Goal: Transaction & Acquisition: Purchase product/service

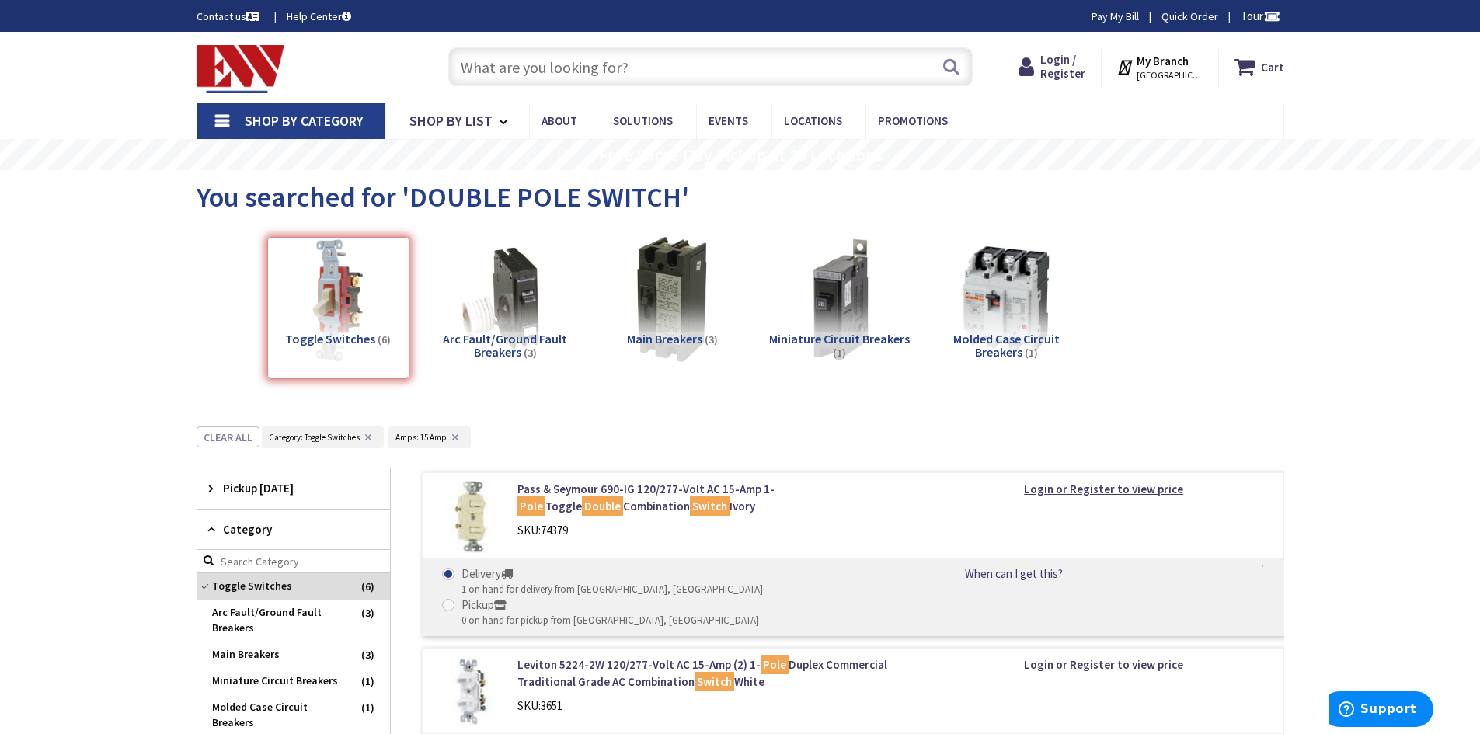
click at [566, 68] on input "text" at bounding box center [710, 66] width 524 height 39
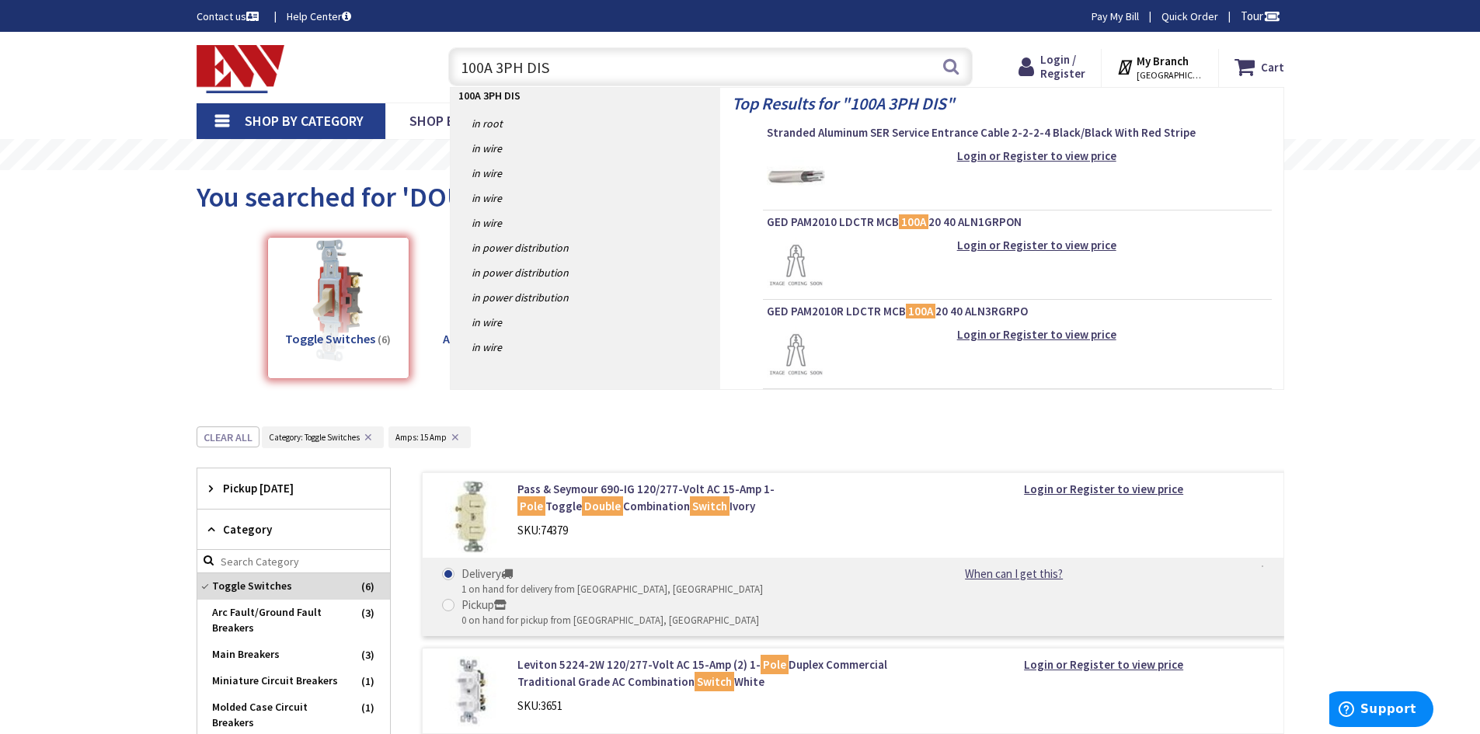
type input "100A 3PH DISC"
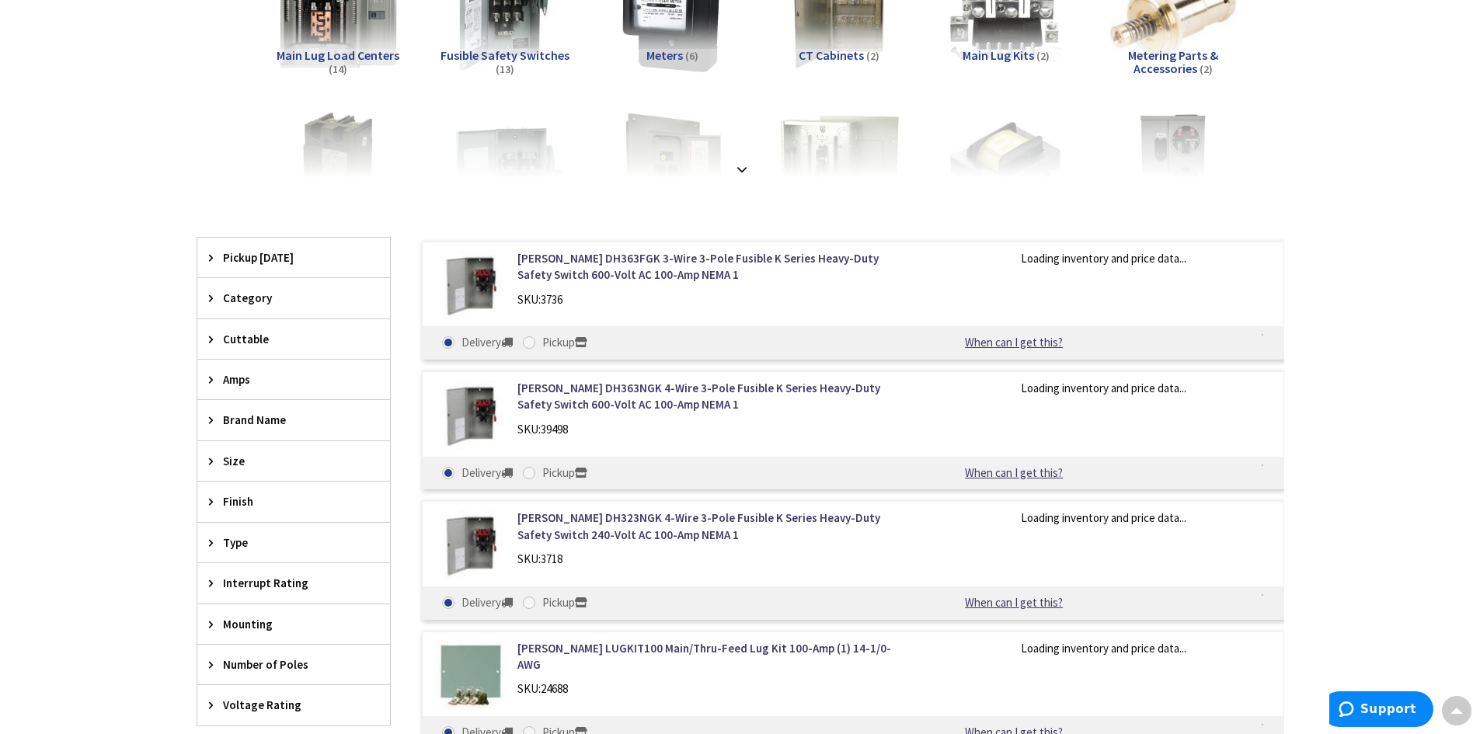
scroll to position [311, 0]
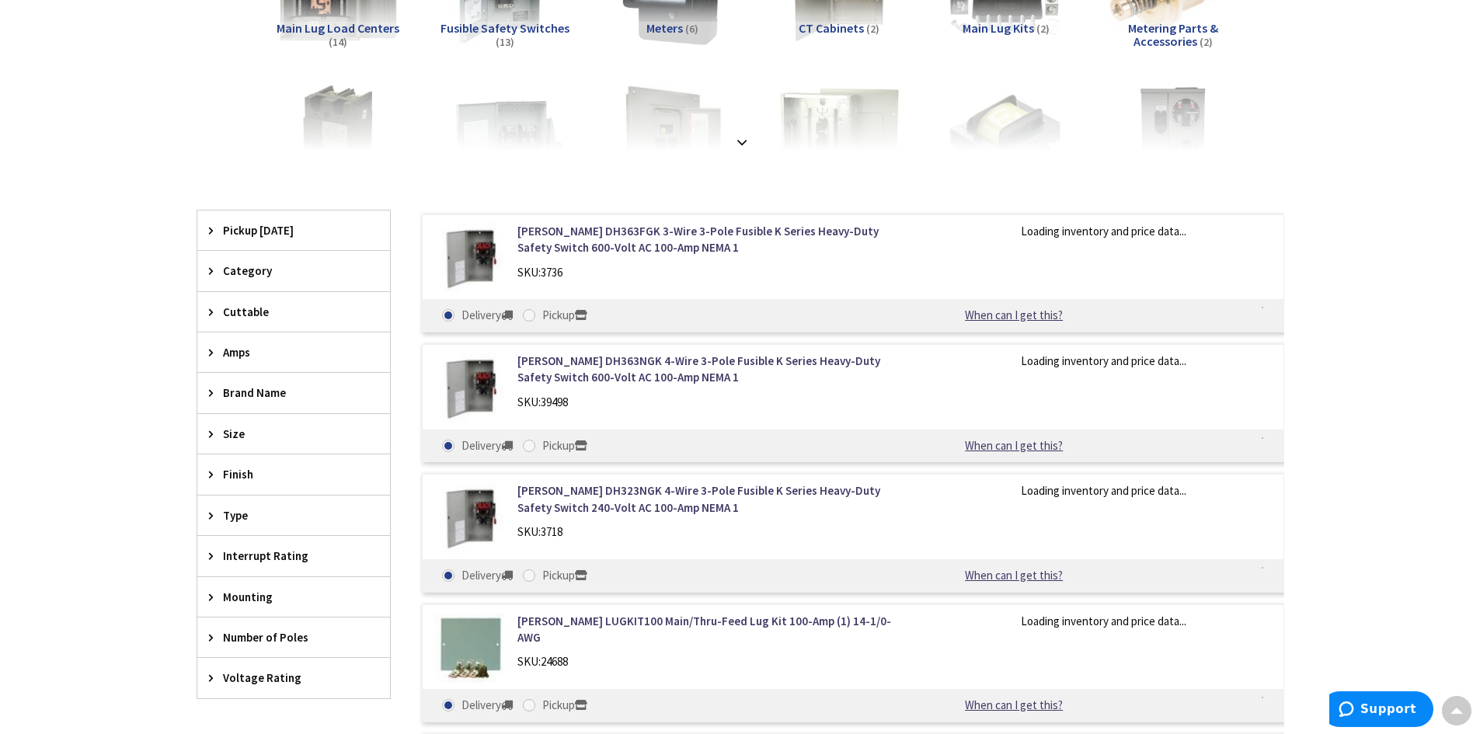
click at [214, 359] on div "Amps" at bounding box center [293, 352] width 193 height 40
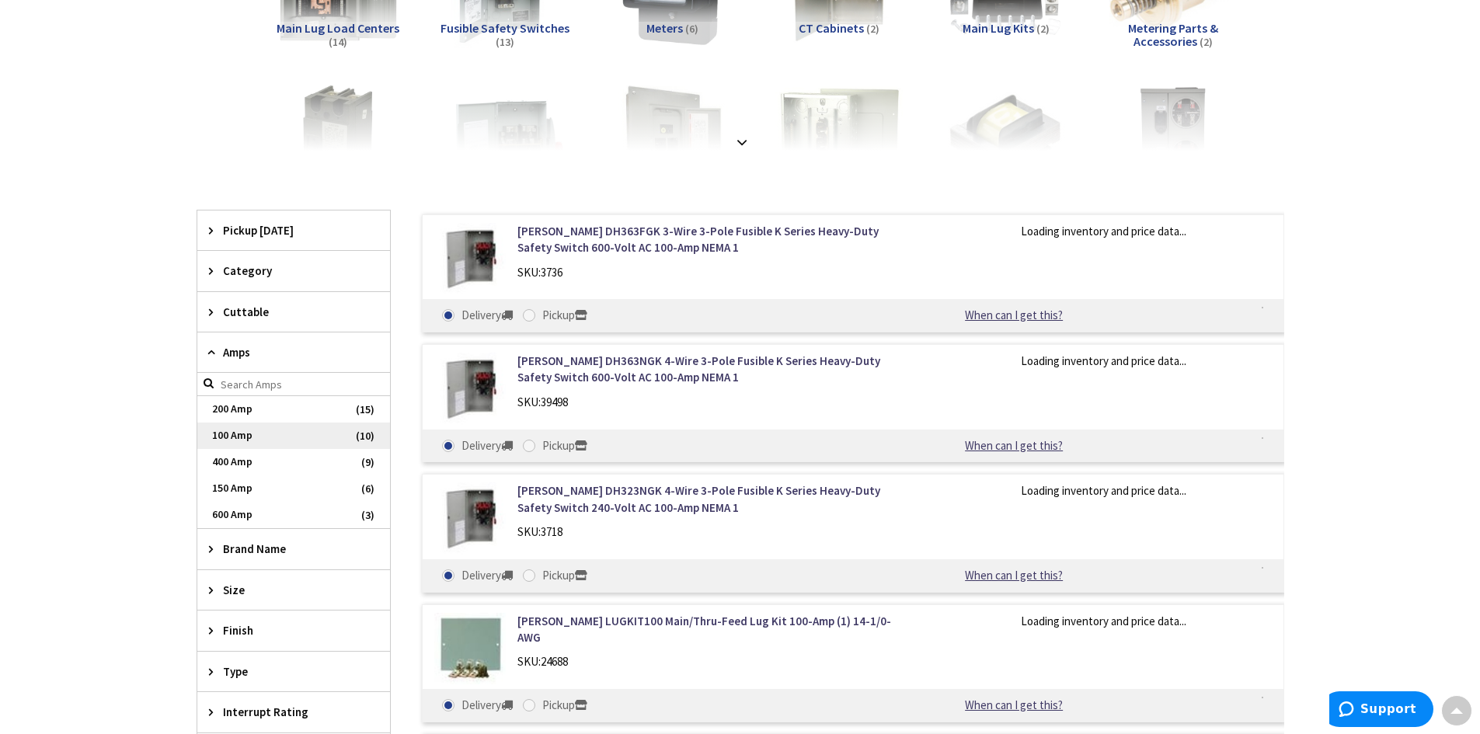
type input "[GEOGRAPHIC_DATA][STREET_ADDRESS][GEOGRAPHIC_DATA]"
click at [242, 427] on span "100 Amp" at bounding box center [293, 435] width 193 height 26
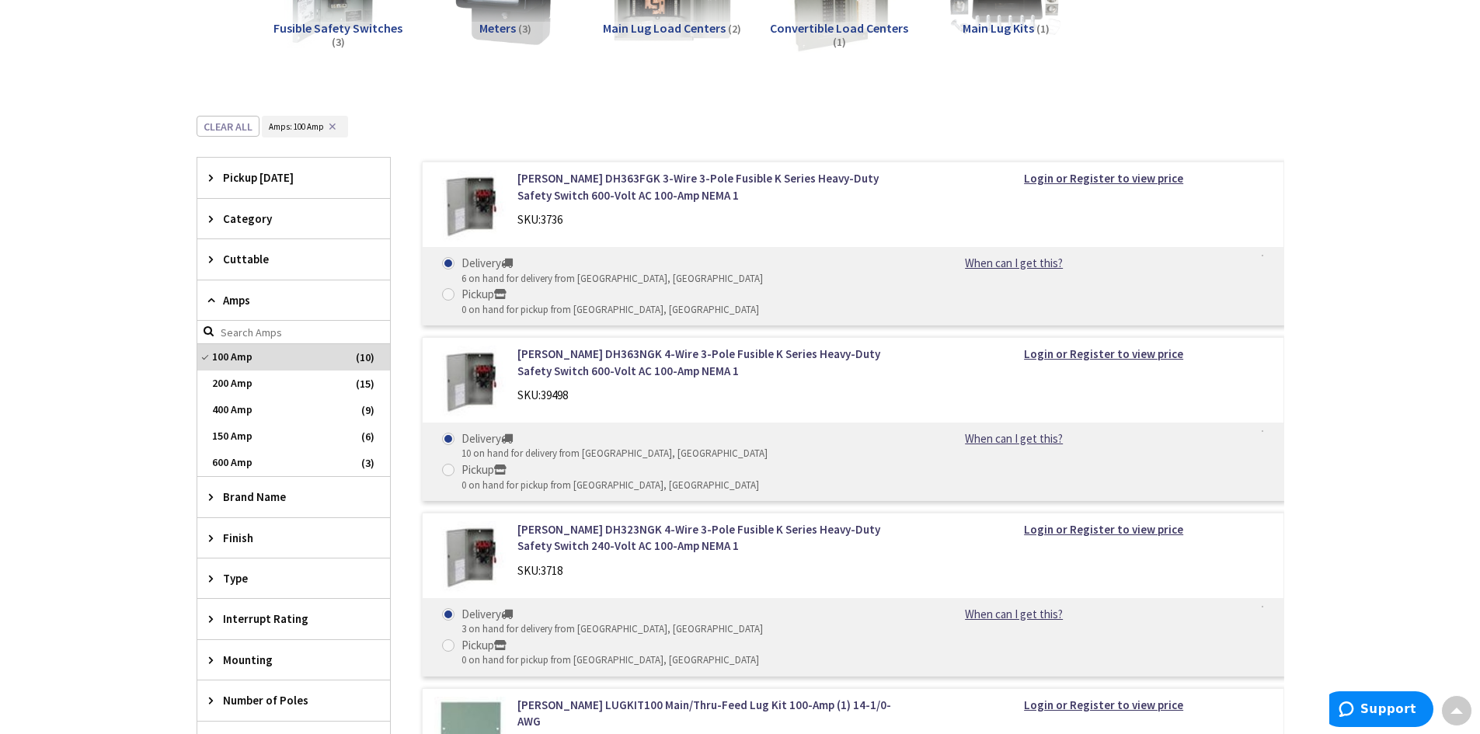
click at [217, 494] on icon at bounding box center [215, 497] width 12 height 12
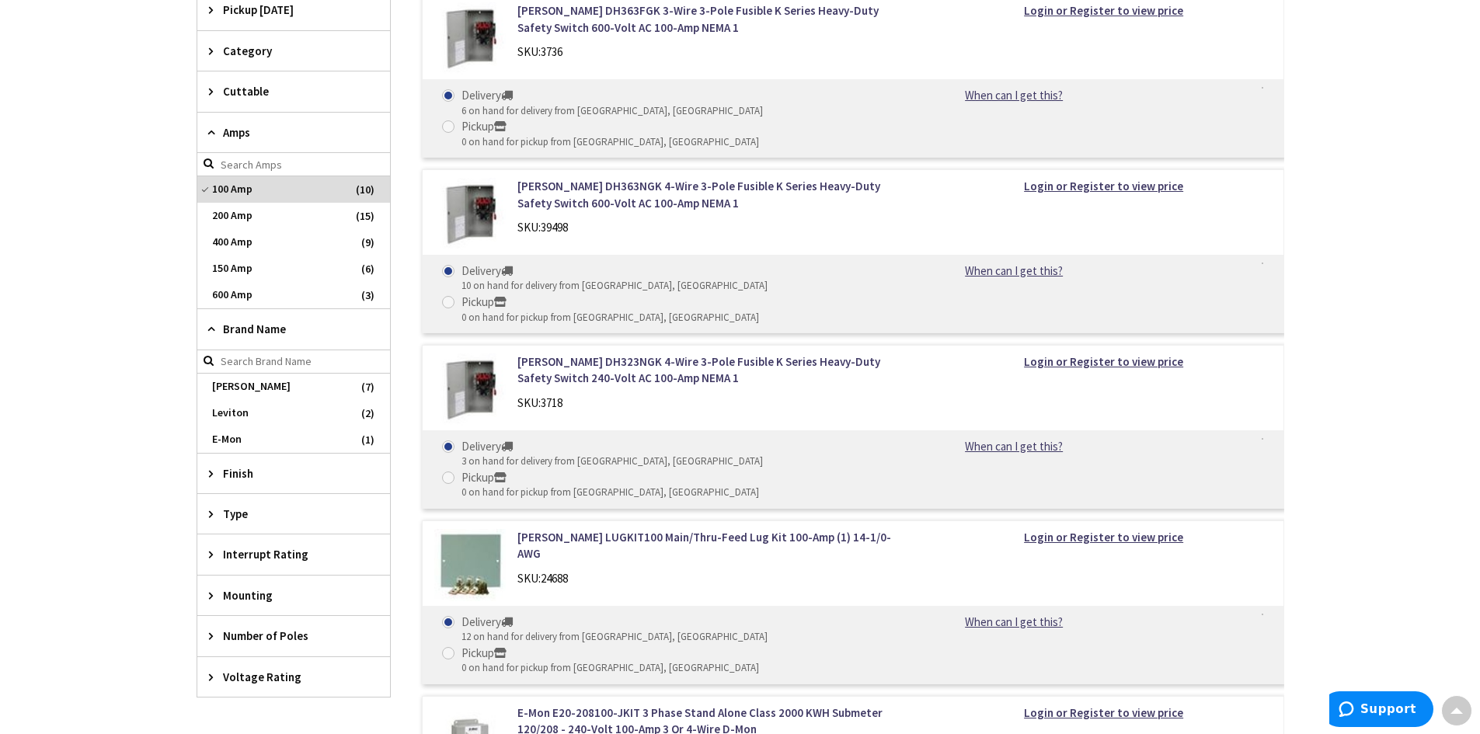
scroll to position [544, 0]
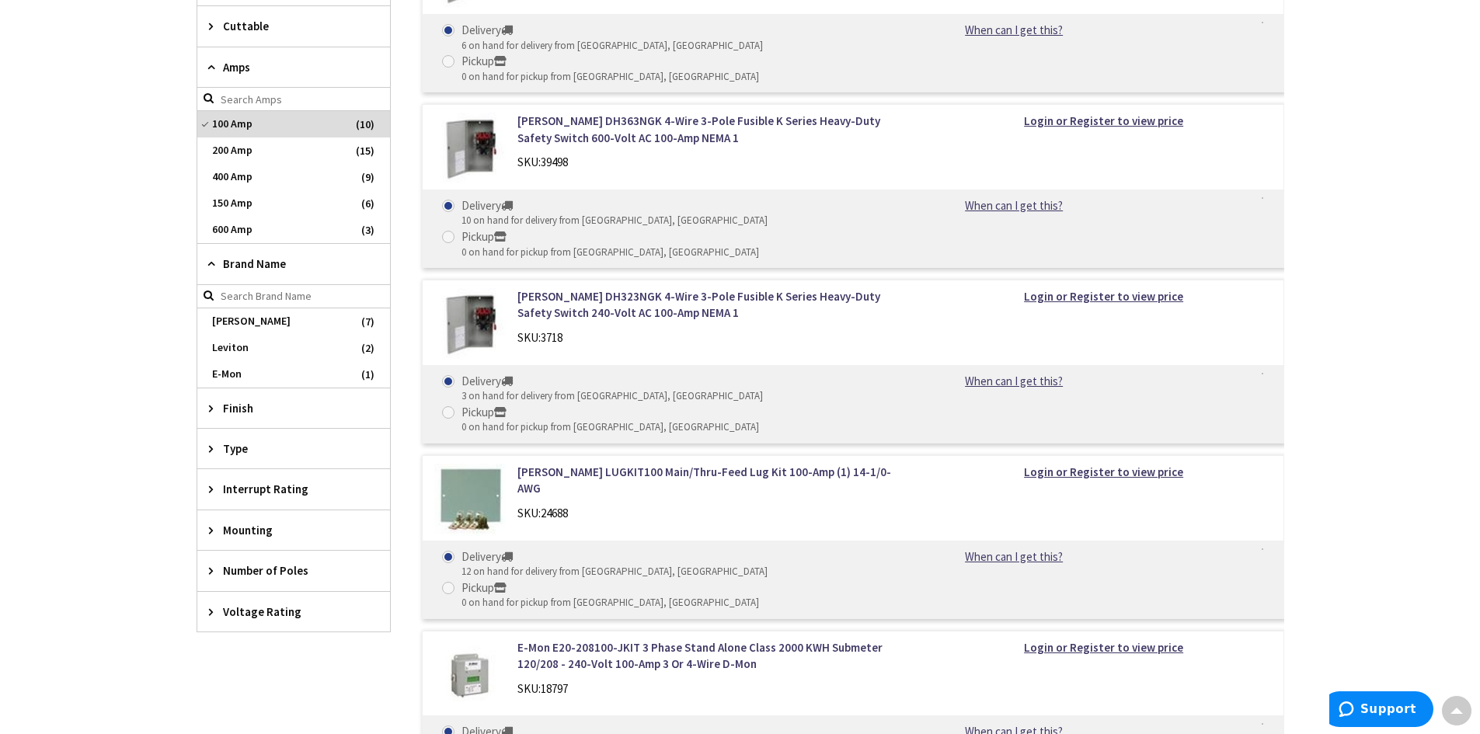
click at [264, 611] on span "Voltage Rating" at bounding box center [286, 611] width 127 height 16
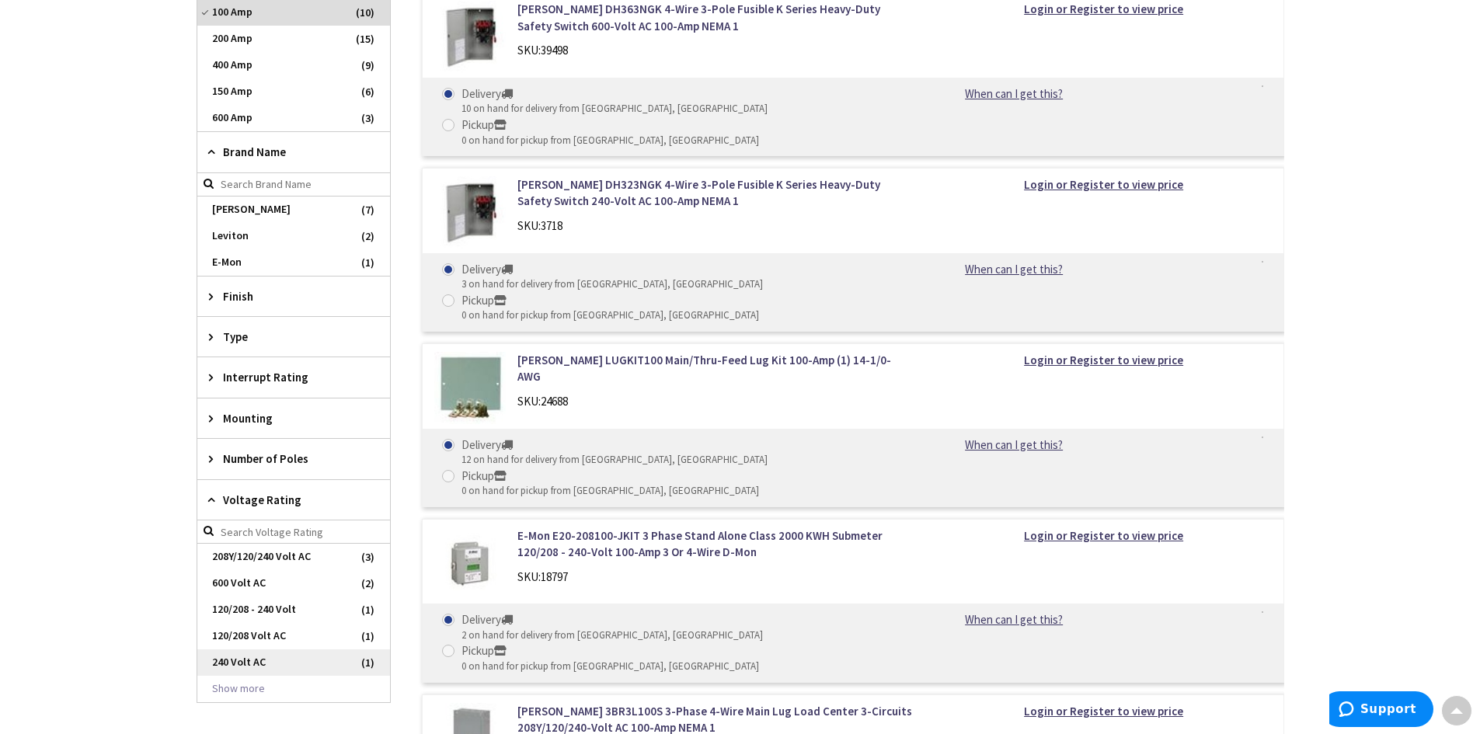
scroll to position [699, 0]
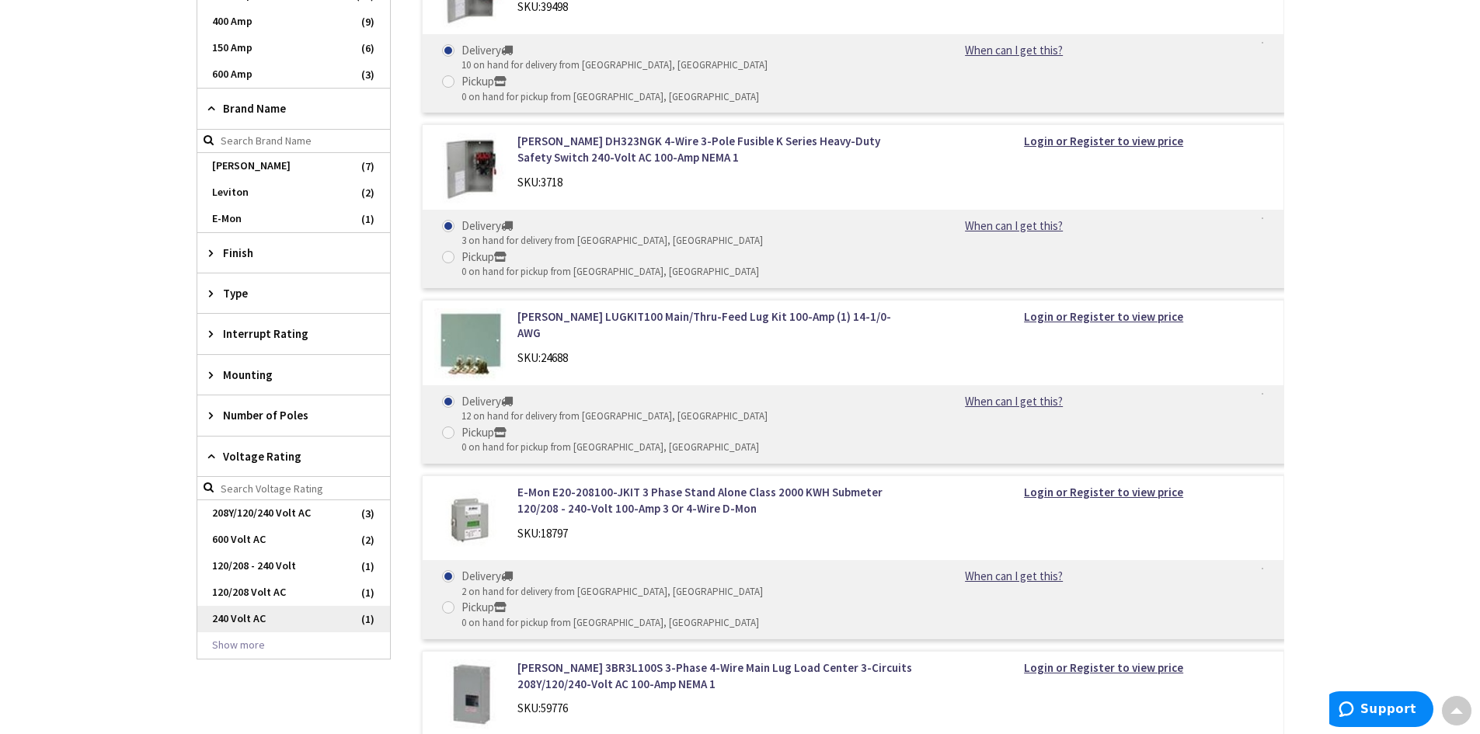
click at [226, 618] on span "240 Volt AC" at bounding box center [293, 619] width 193 height 26
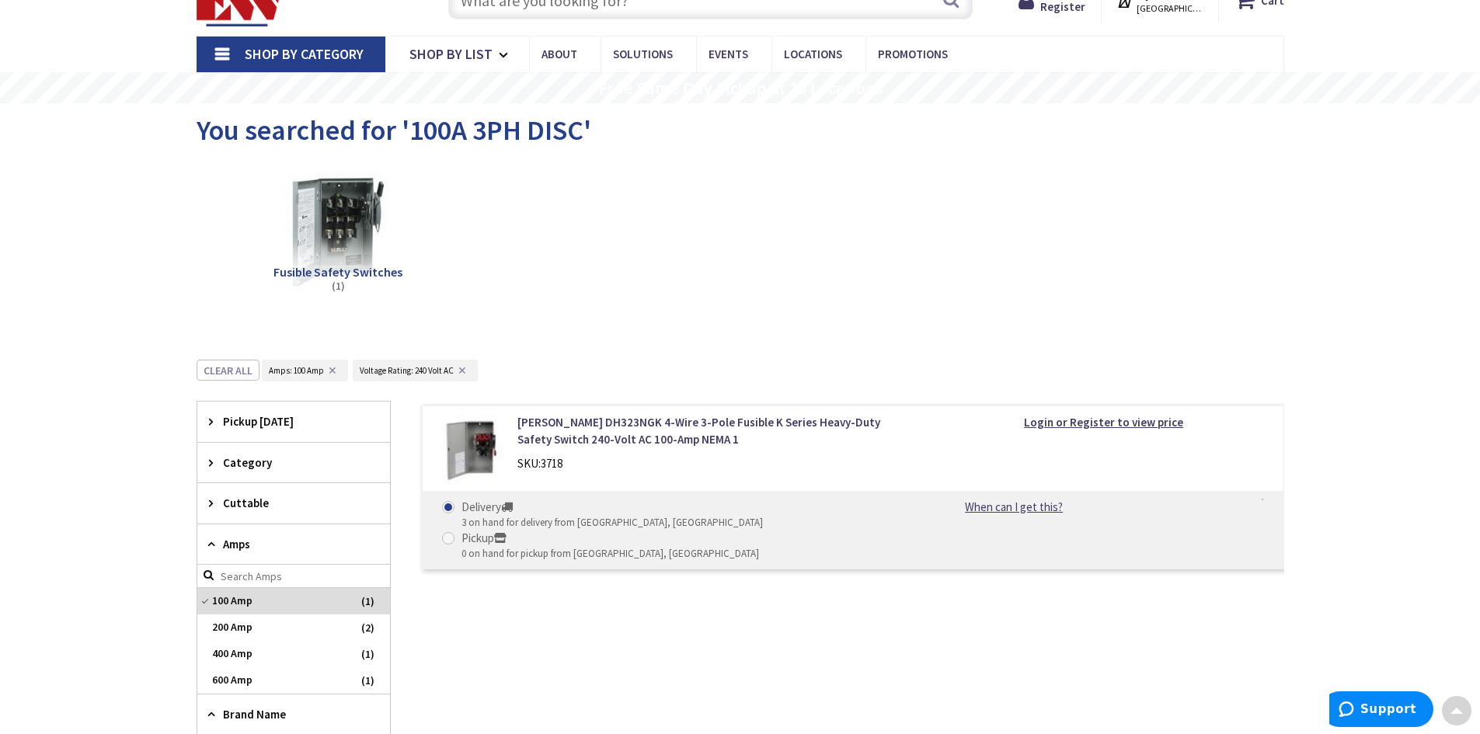
scroll to position [0, 0]
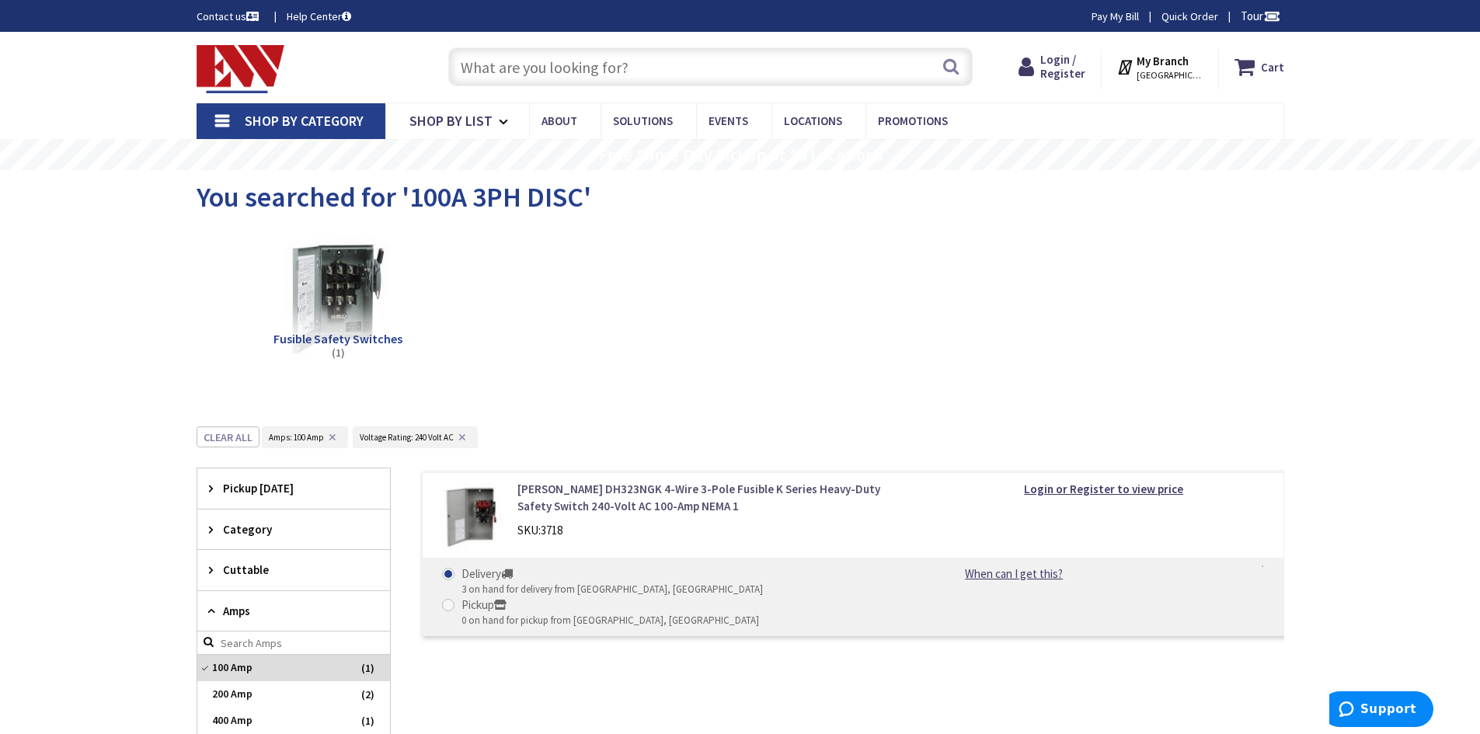
click at [606, 498] on link "Eaton DH323NGK 4-Wire 3-Pole Fusible K Series Heavy-Duty Safety Switch 240-Volt…" at bounding box center [714, 497] width 395 height 33
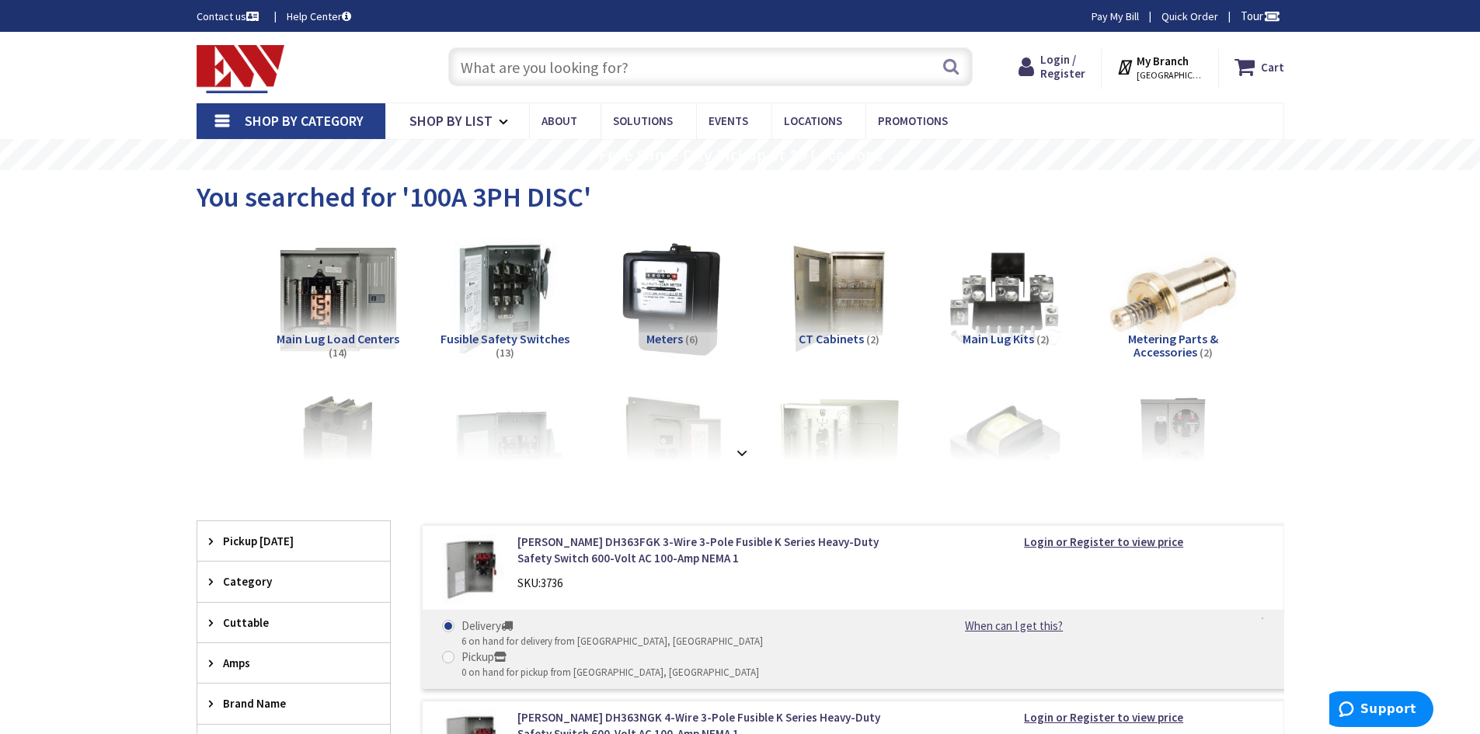
click at [550, 71] on input "text" at bounding box center [710, 66] width 524 height 39
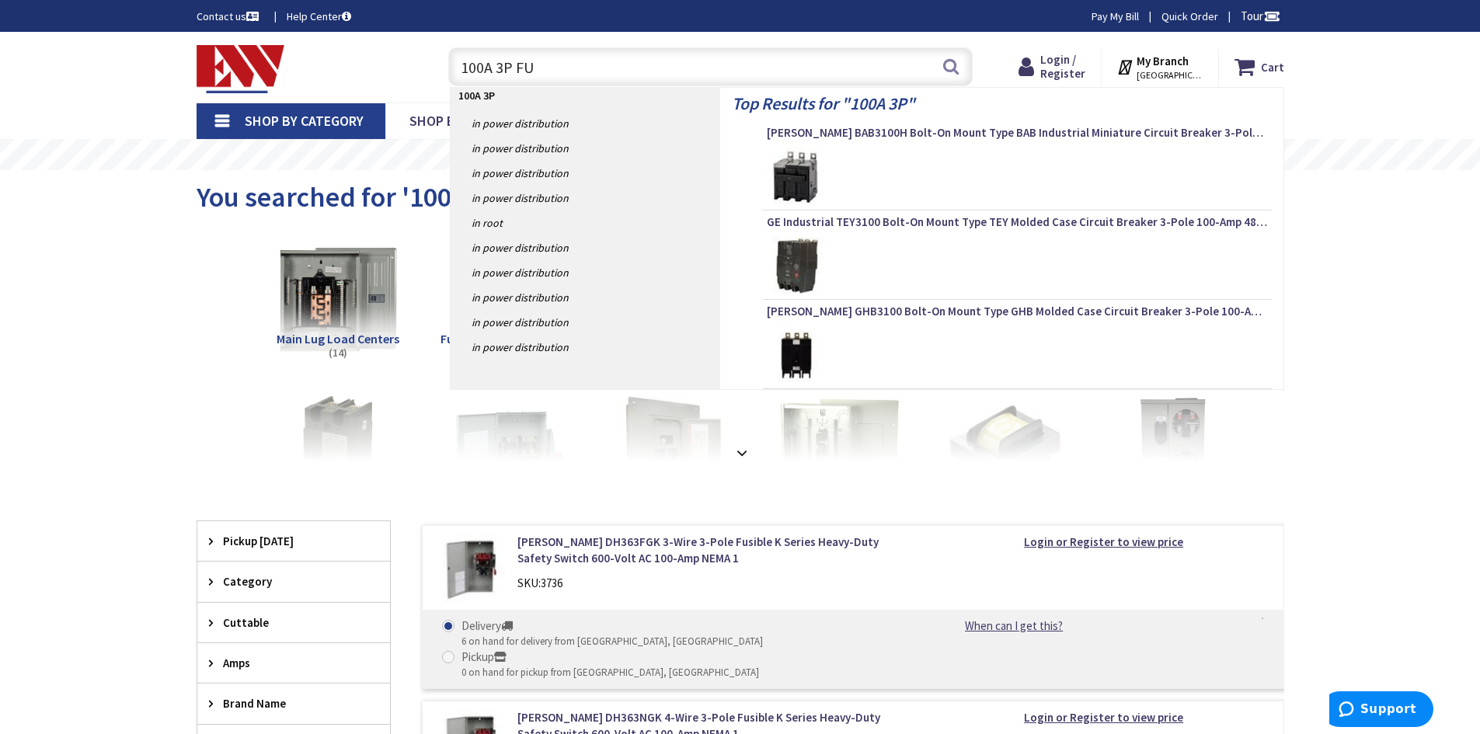
type input "100A 3P FUS"
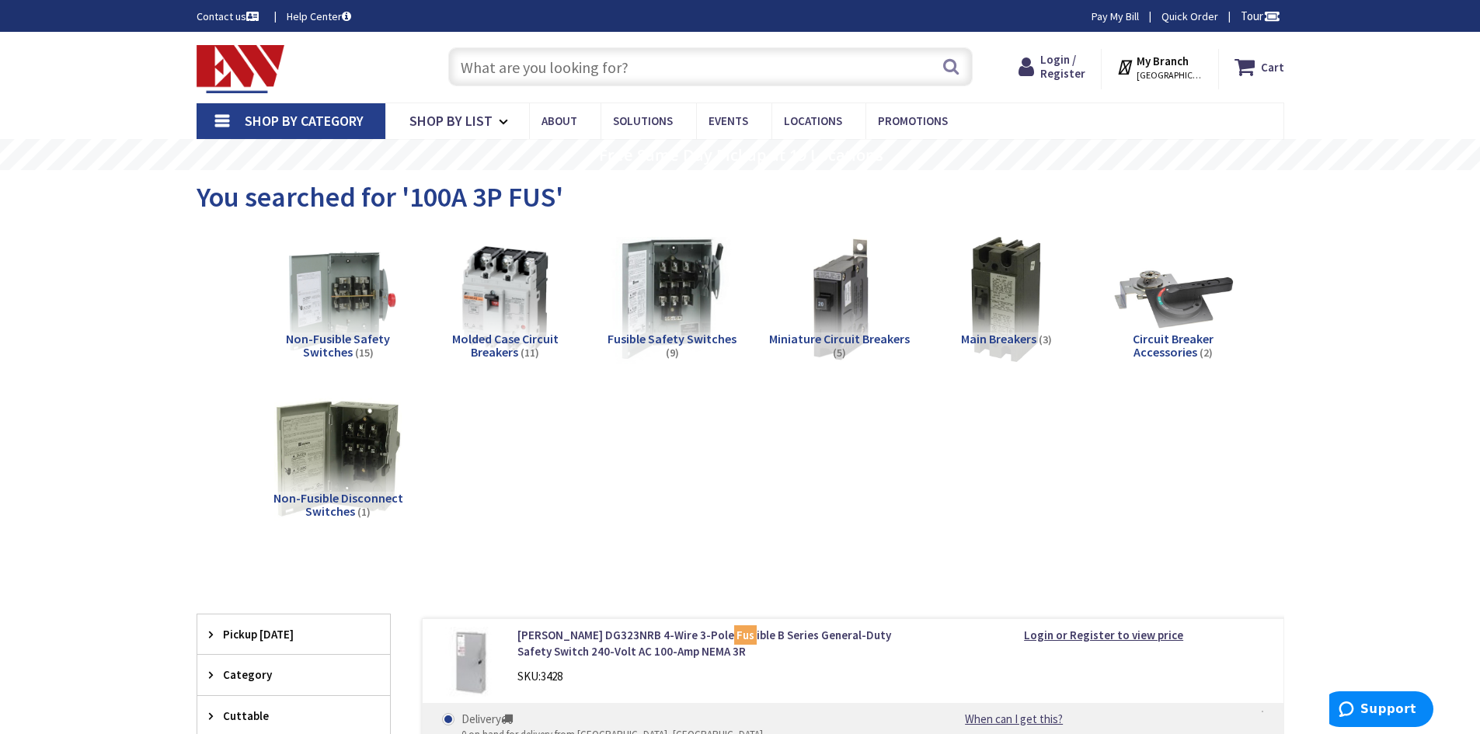
click at [658, 304] on img at bounding box center [671, 299] width 141 height 141
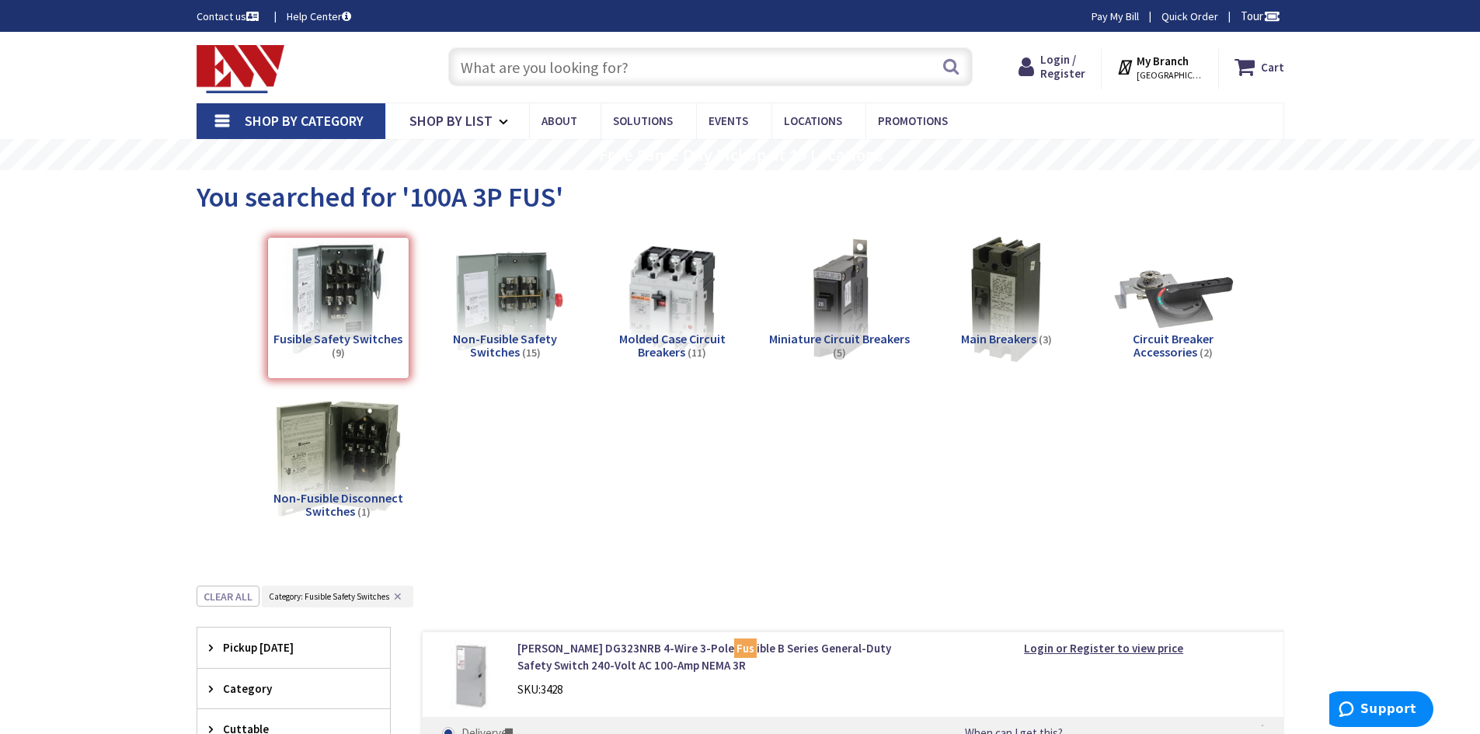
click at [517, 60] on input "text" at bounding box center [710, 66] width 524 height 39
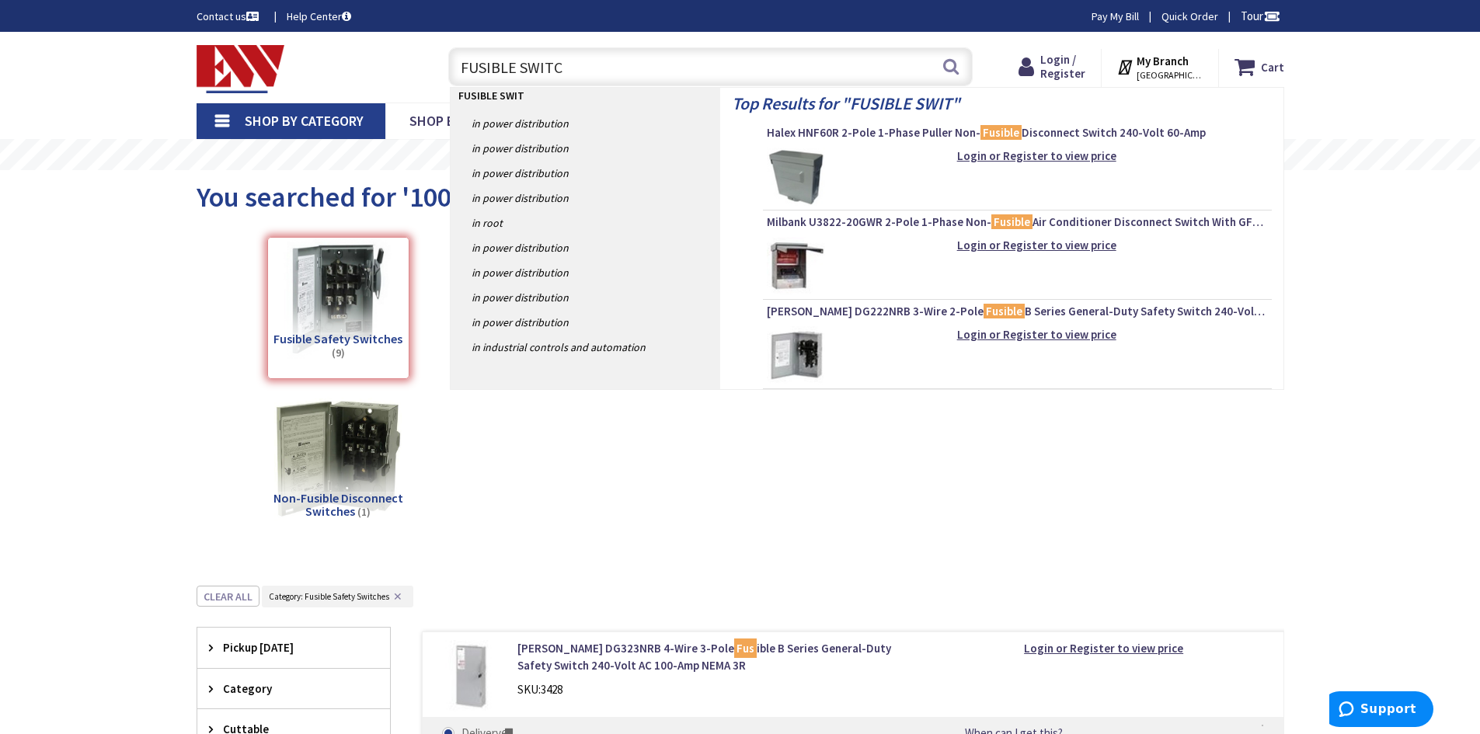
type input "FUSIBLE SWITCH"
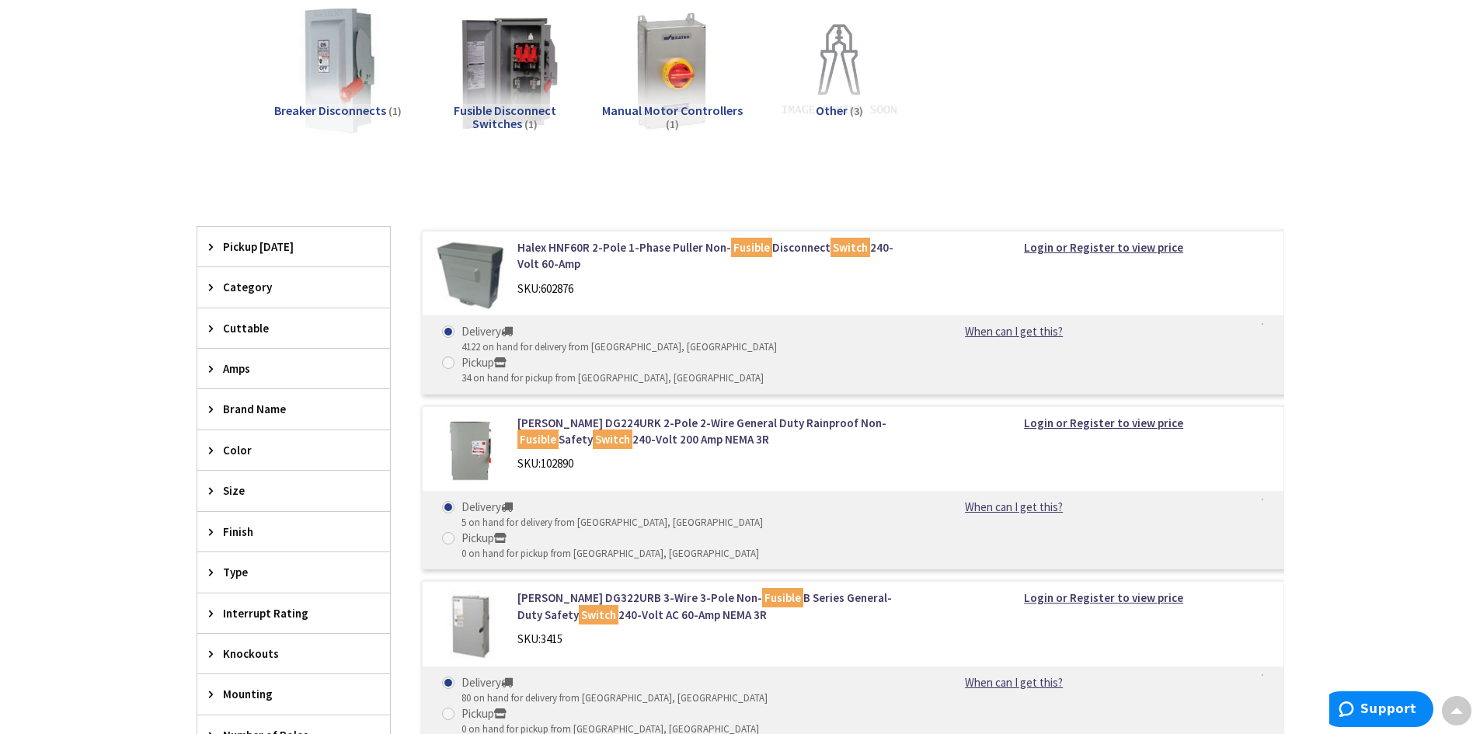
scroll to position [388, 0]
click at [212, 413] on icon at bounding box center [215, 408] width 12 height 12
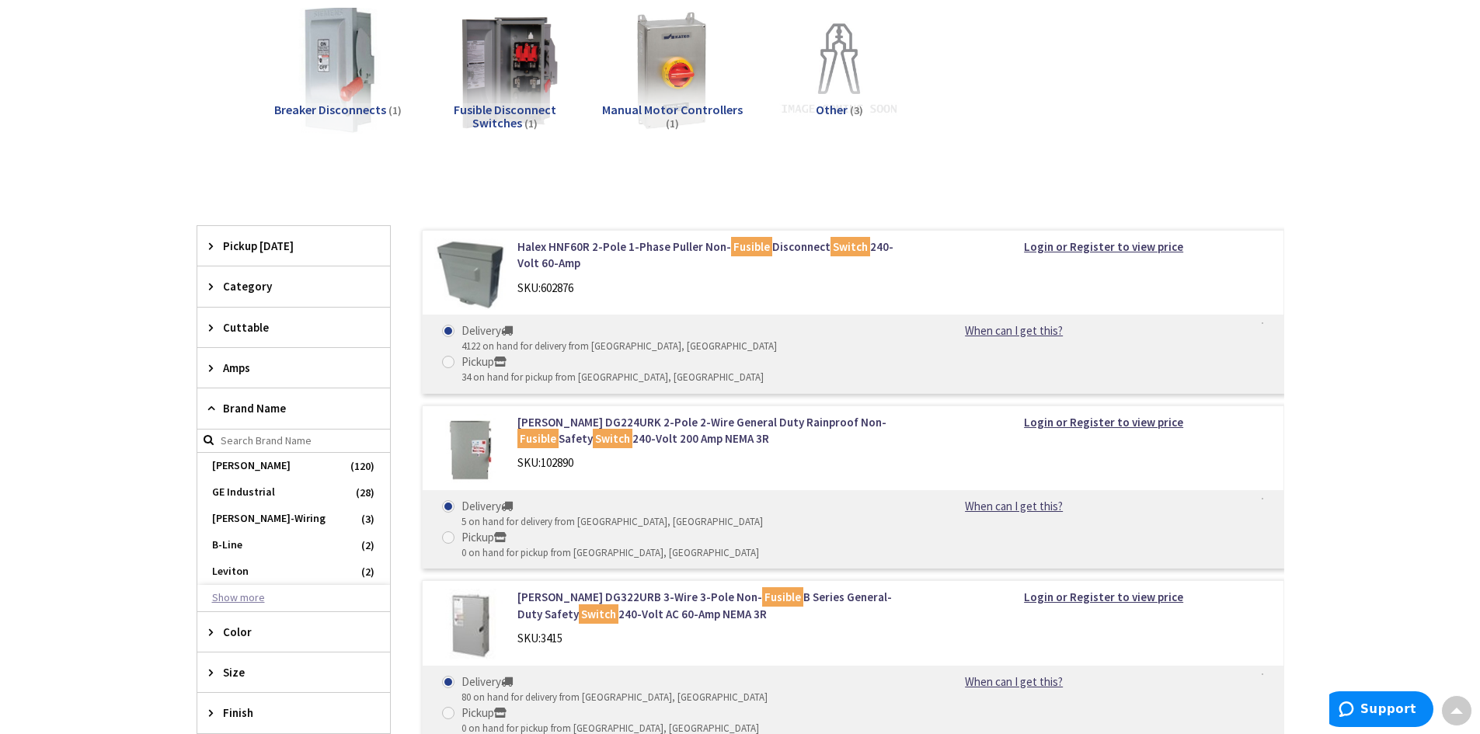
click at [252, 593] on button "Show more" at bounding box center [293, 598] width 193 height 26
click at [263, 489] on span "GE Industrial" at bounding box center [293, 492] width 193 height 26
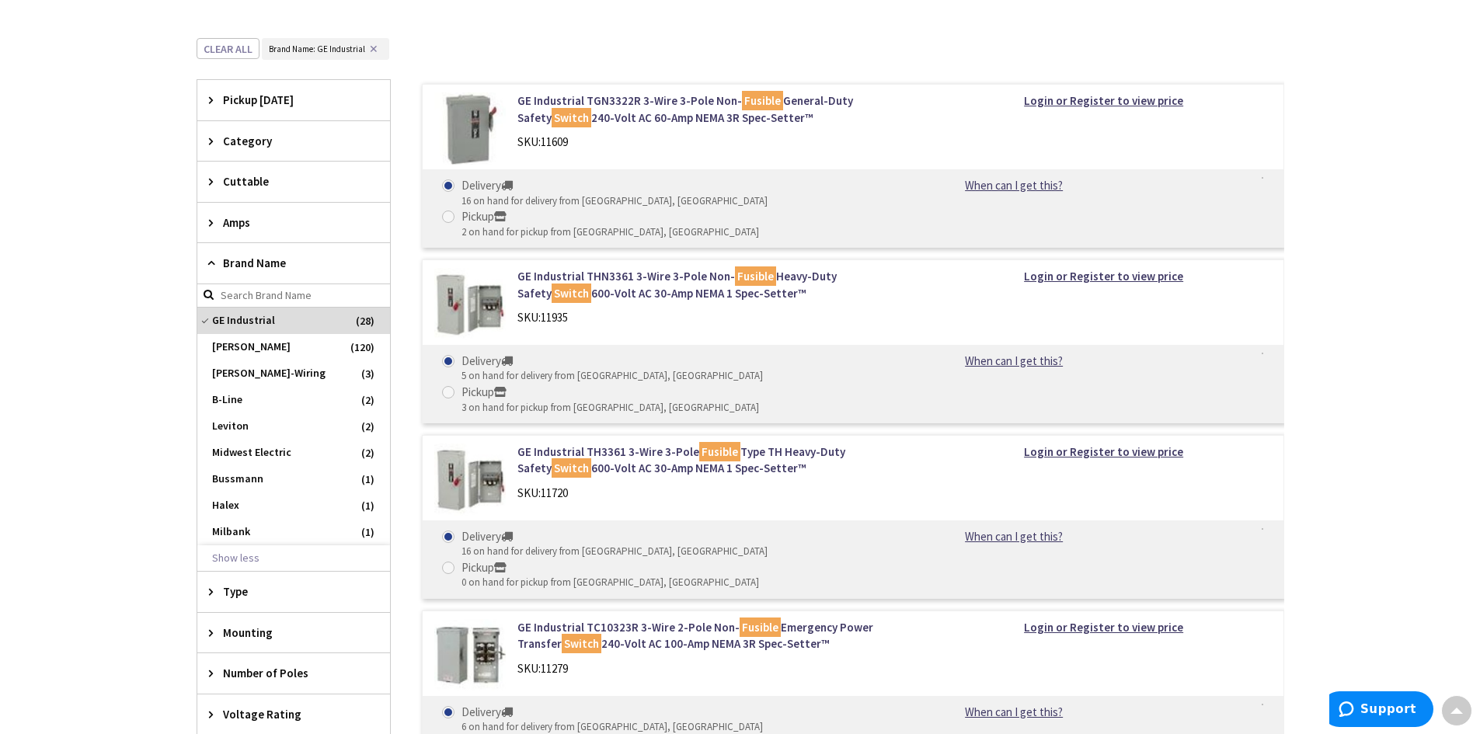
click at [207, 228] on div "Amps" at bounding box center [293, 223] width 193 height 40
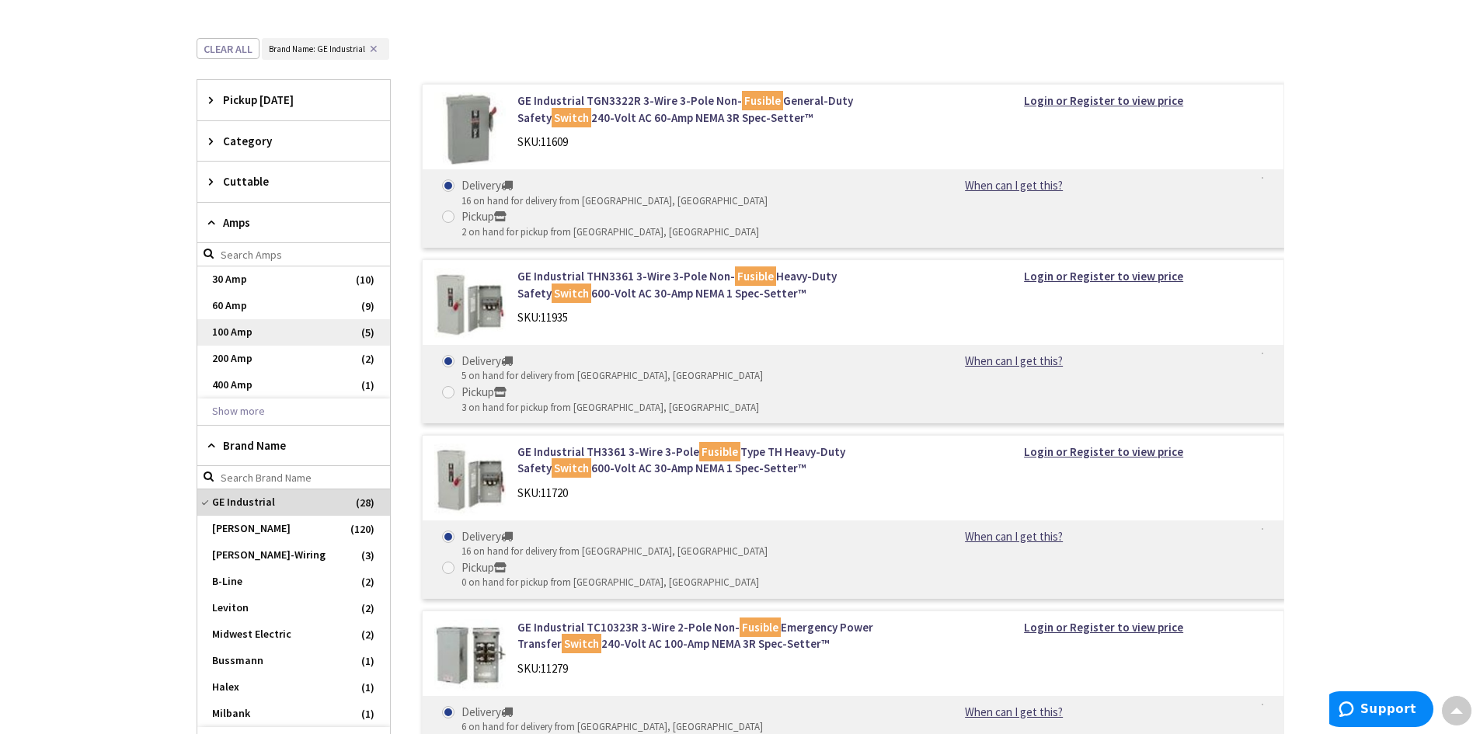
click at [248, 332] on span "100 Amp" at bounding box center [293, 332] width 193 height 26
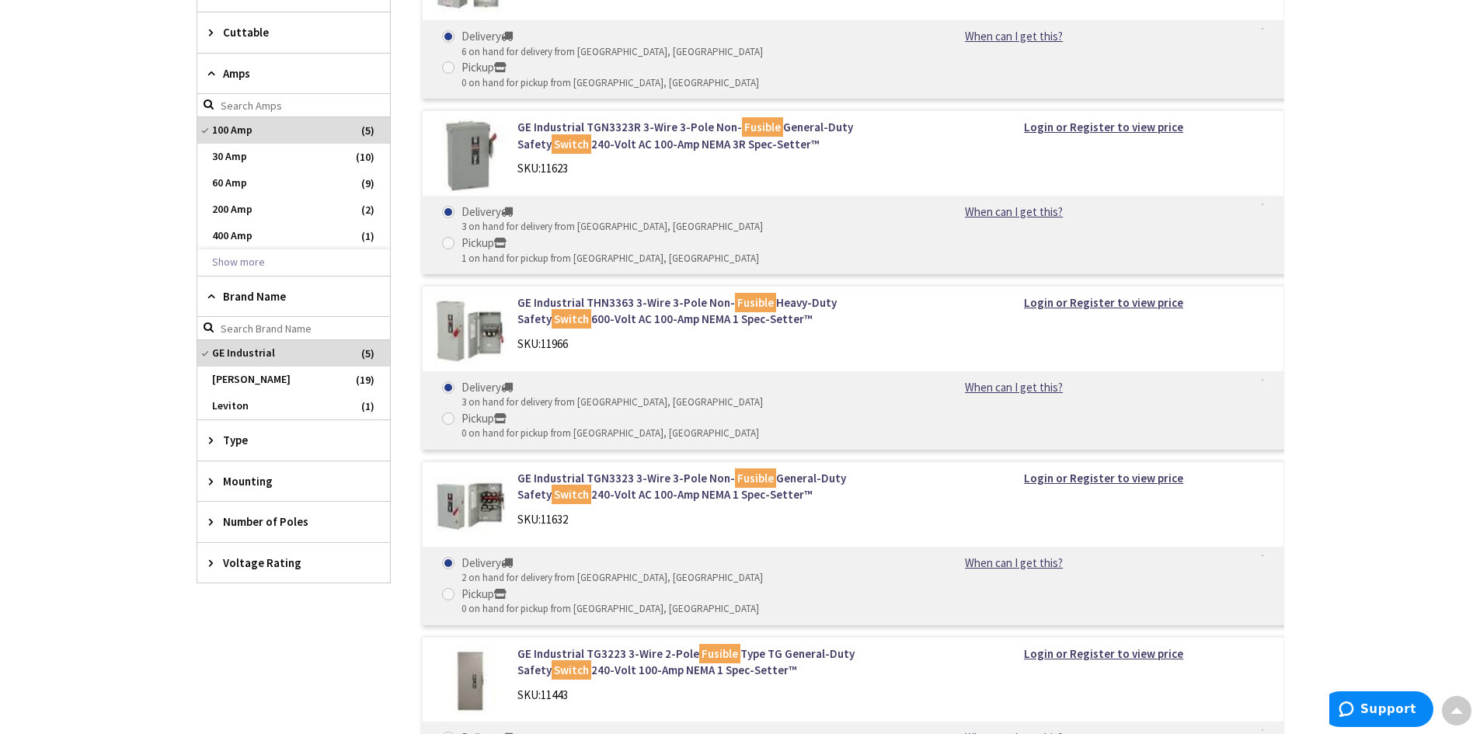
scroll to position [544, 0]
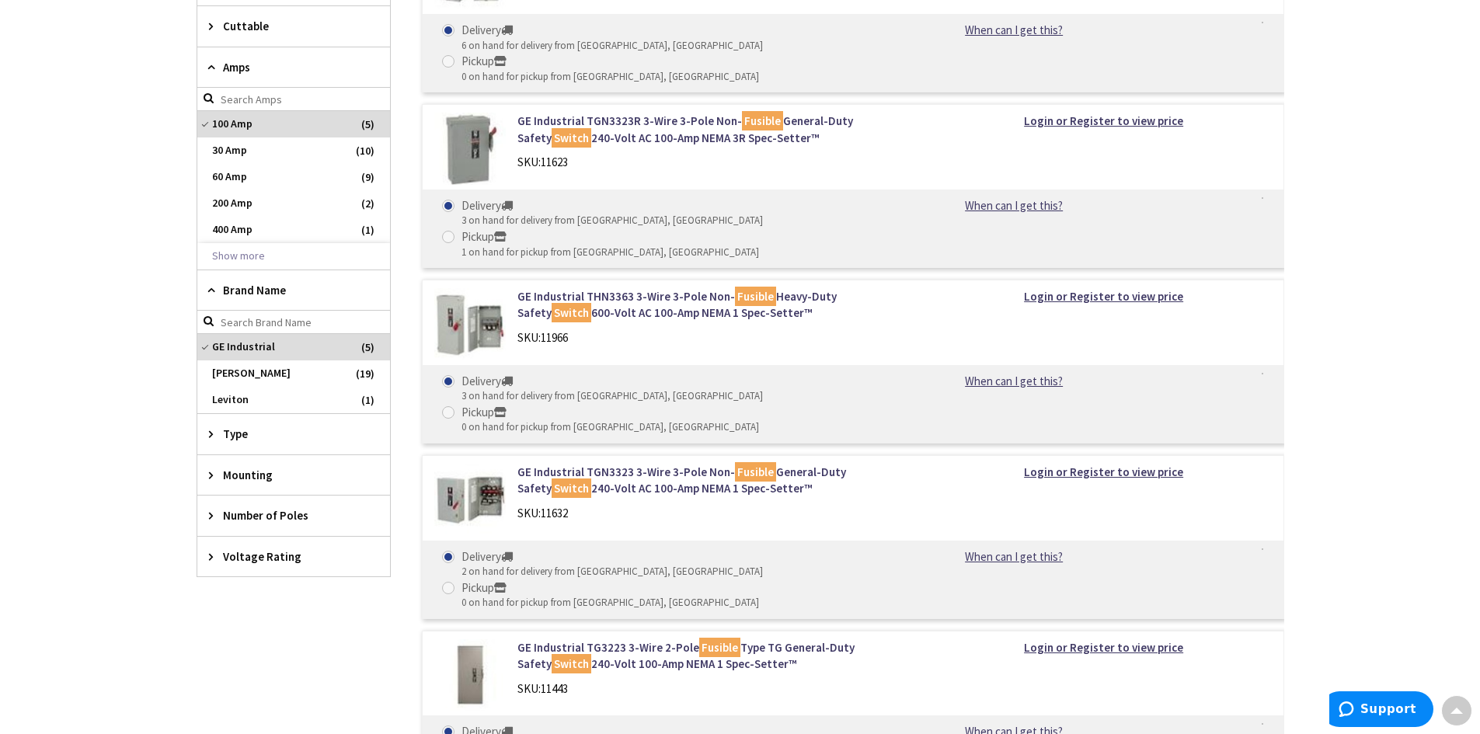
click at [212, 430] on icon at bounding box center [215, 434] width 12 height 12
click at [212, 516] on icon at bounding box center [215, 515] width 12 height 12
click at [237, 569] on span "3" at bounding box center [293, 573] width 193 height 26
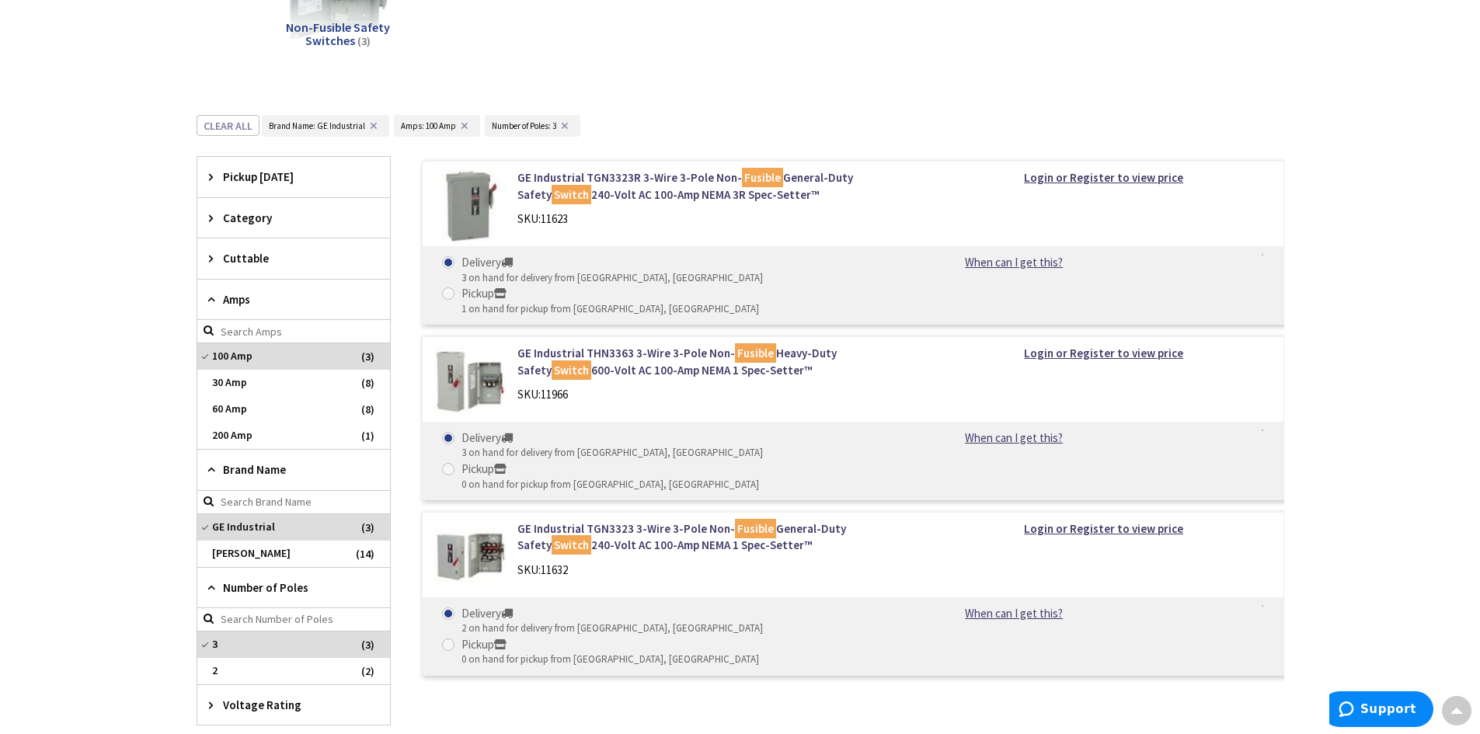
scroll to position [311, 0]
click at [244, 523] on span "GE Industrial" at bounding box center [293, 528] width 193 height 26
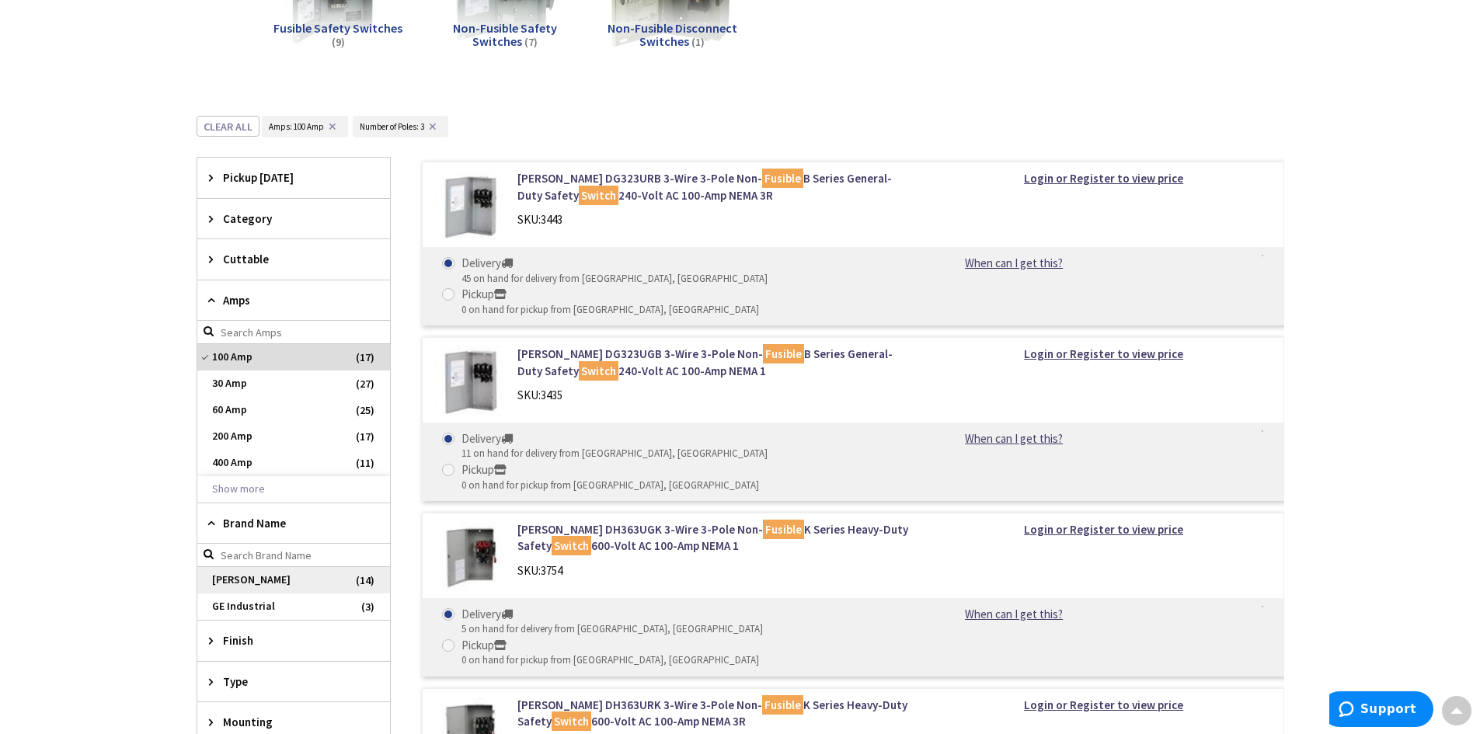
click at [281, 581] on span "[PERSON_NAME]" at bounding box center [293, 580] width 193 height 26
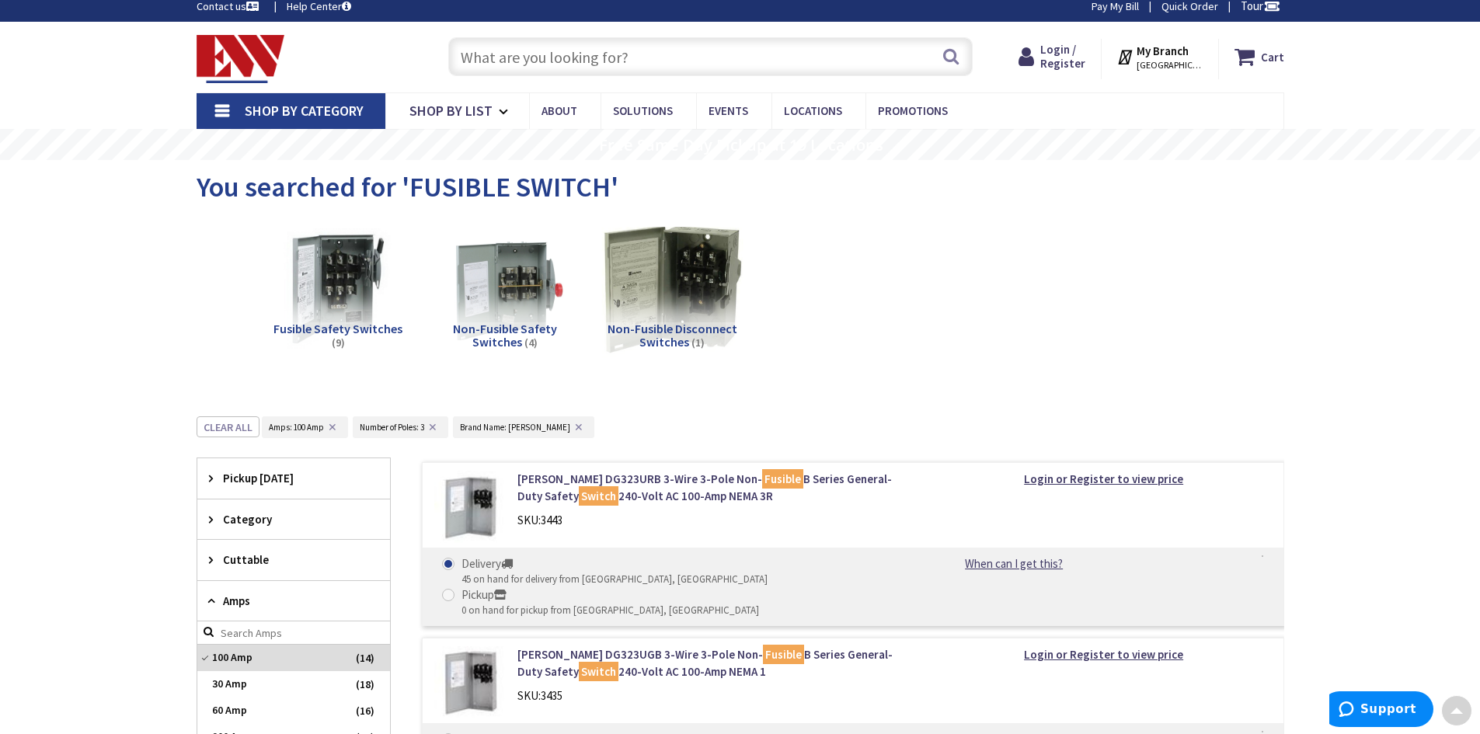
scroll to position [0, 0]
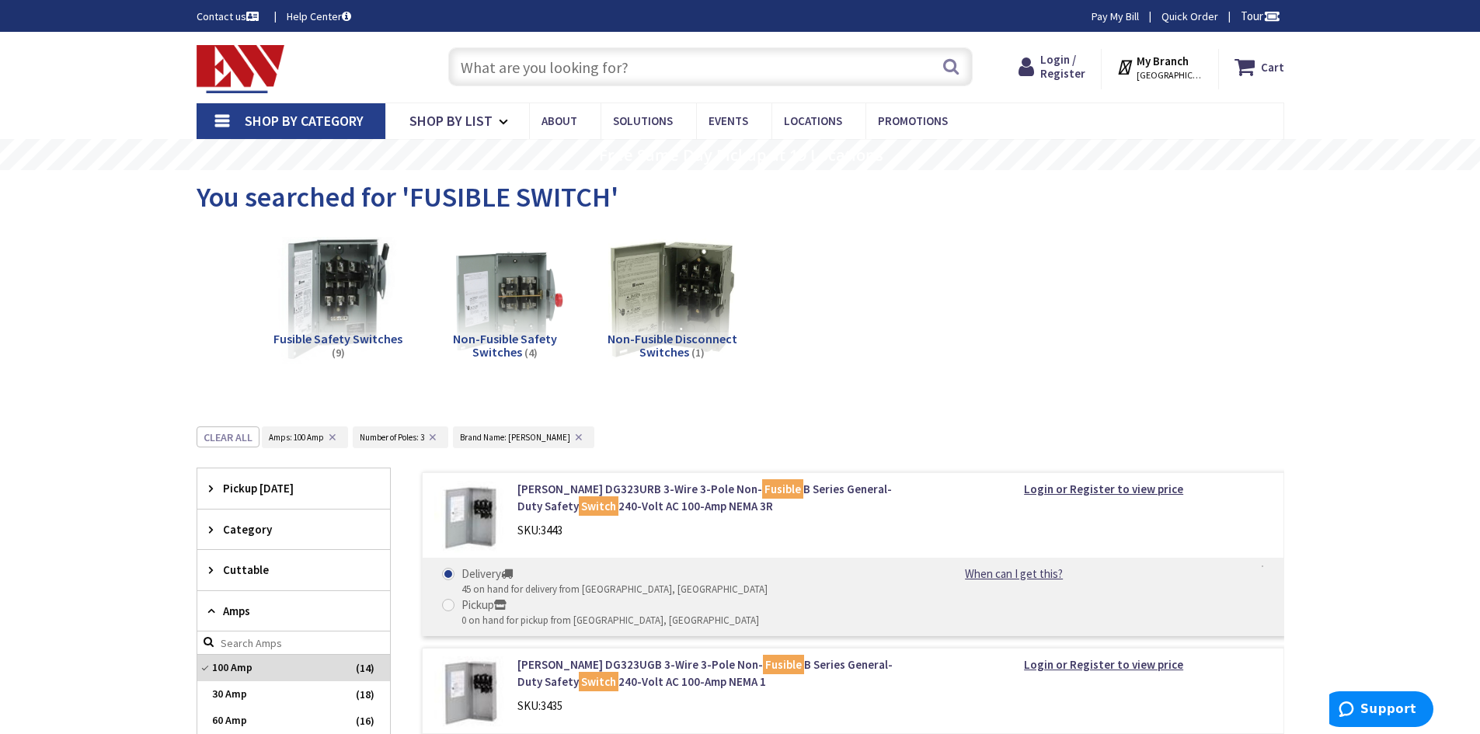
click at [358, 309] on img at bounding box center [337, 299] width 141 height 141
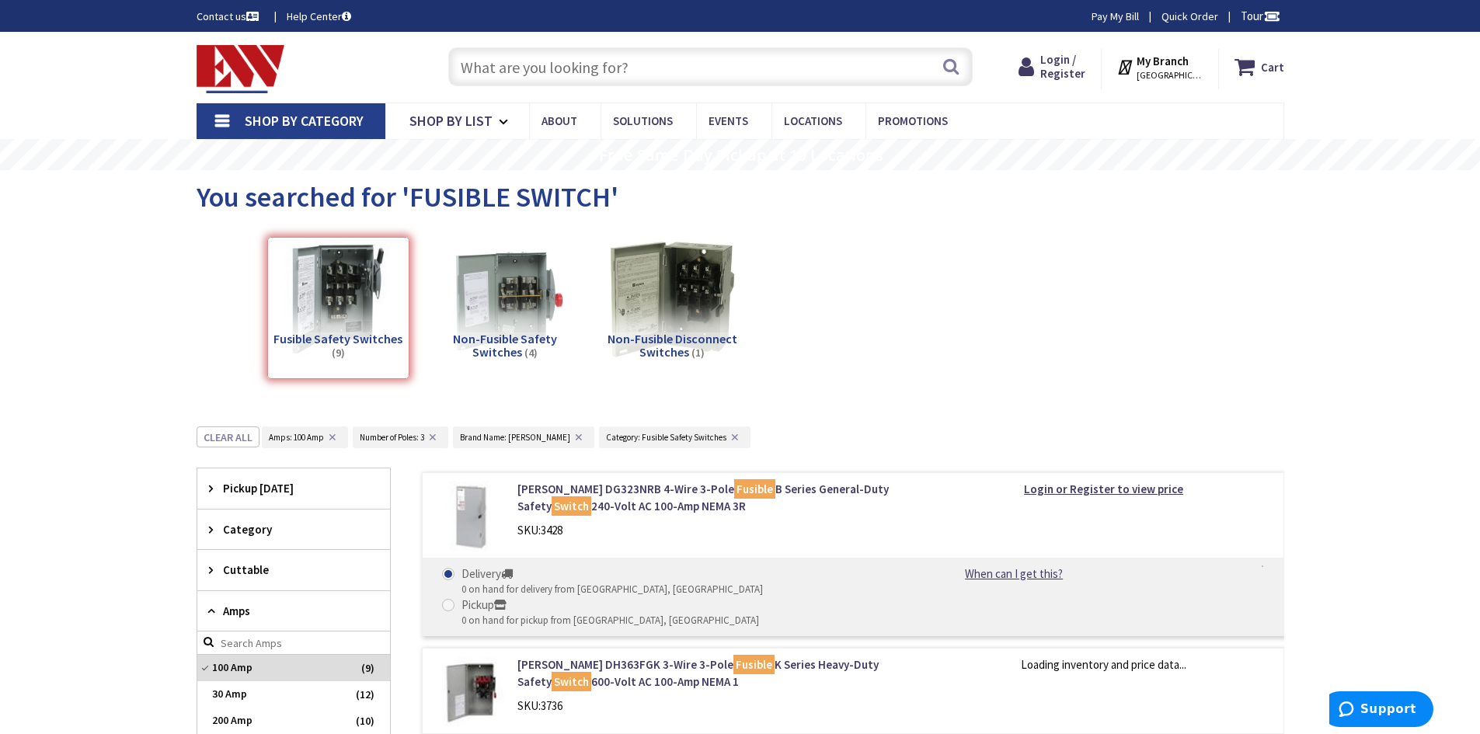
scroll to position [426, 0]
